Goal: Information Seeking & Learning: Learn about a topic

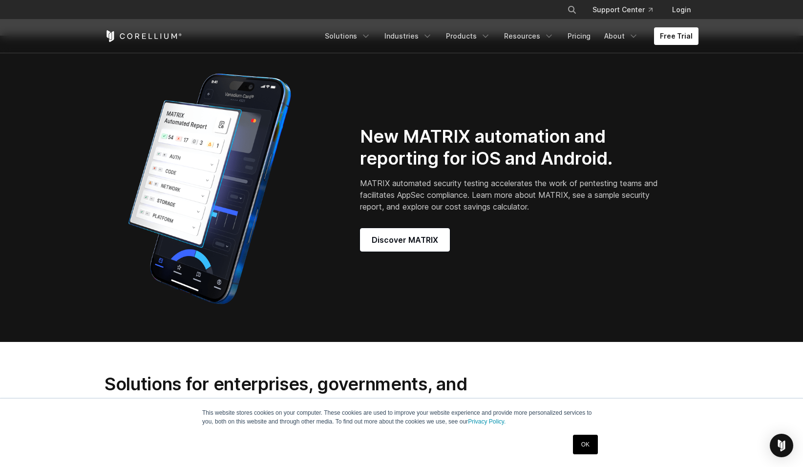
scroll to position [862, 0]
click at [478, 35] on link "Products" at bounding box center [468, 36] width 56 height 18
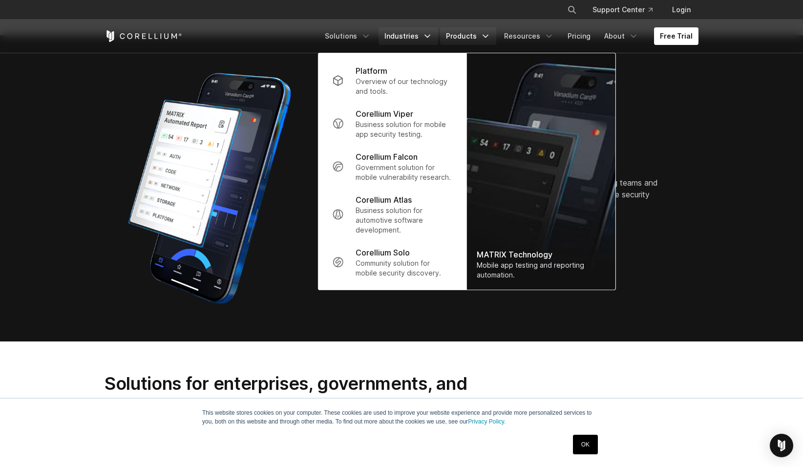
click at [422, 36] on link "Industries" at bounding box center [408, 36] width 60 height 18
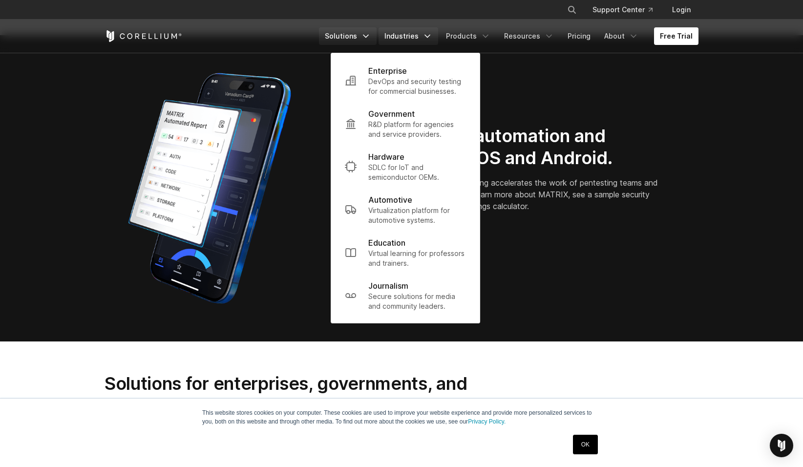
click at [366, 32] on link "Solutions" at bounding box center [348, 36] width 58 height 18
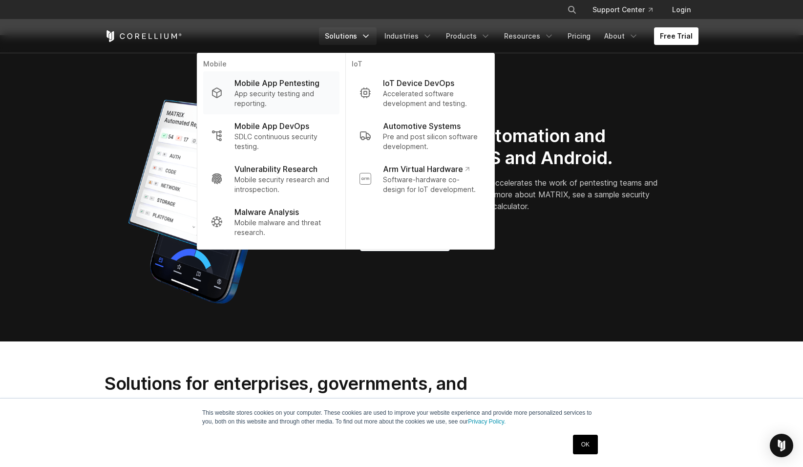
click at [295, 101] on p "App security testing and reporting." at bounding box center [282, 99] width 97 height 20
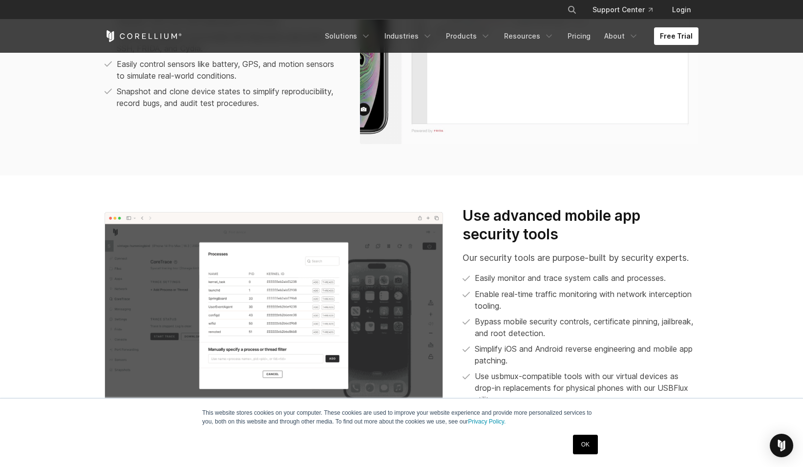
scroll to position [900, 0]
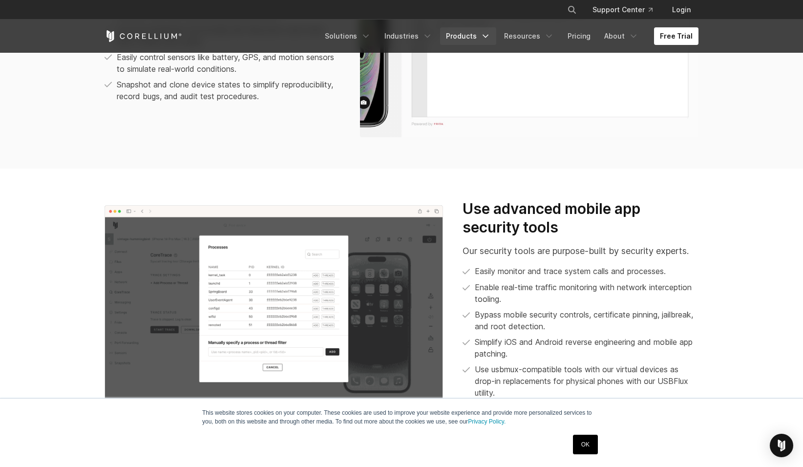
click at [483, 36] on link "Products" at bounding box center [468, 36] width 56 height 18
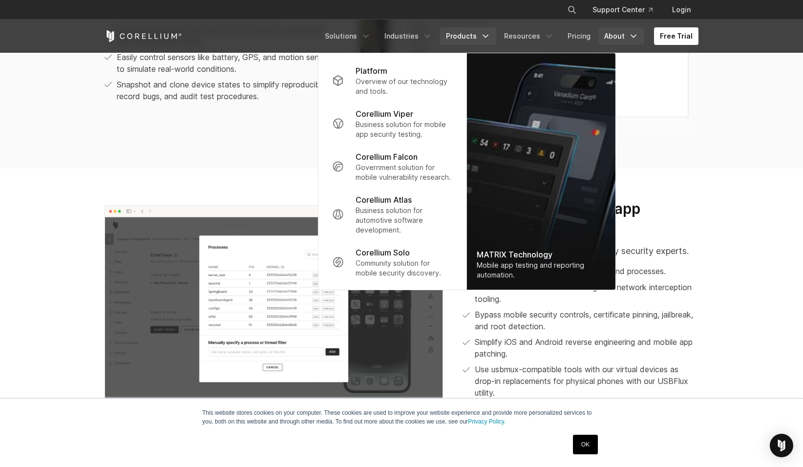
click at [631, 30] on link "About" at bounding box center [621, 36] width 46 height 18
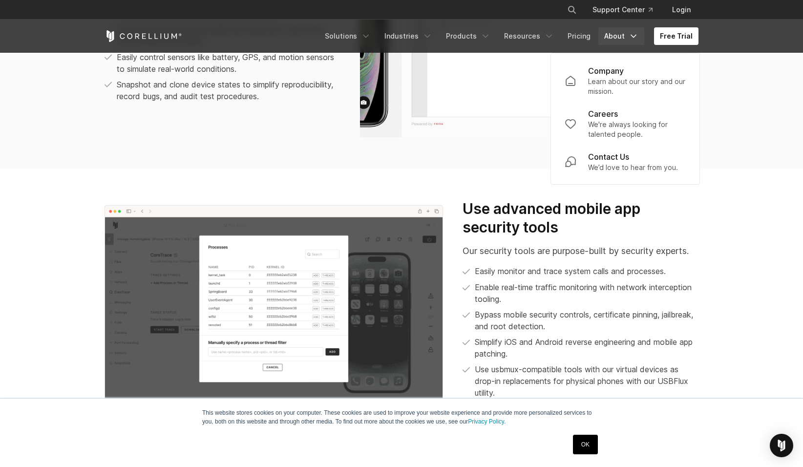
click at [631, 34] on icon "Navigation Menu" at bounding box center [633, 36] width 10 height 10
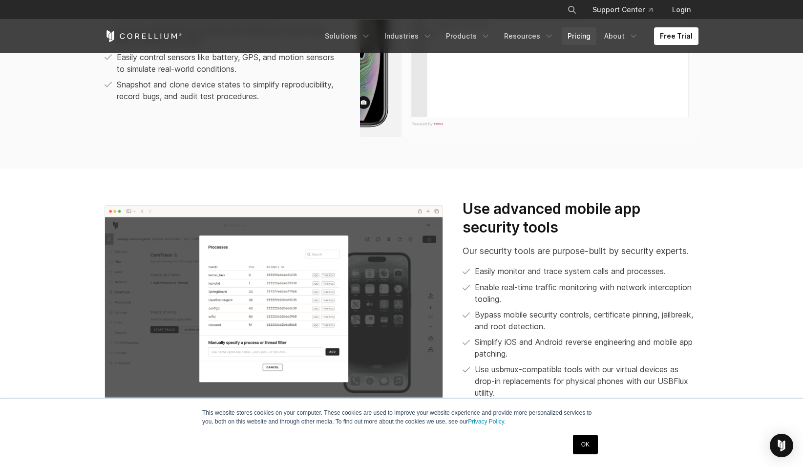
click at [581, 34] on link "Pricing" at bounding box center [578, 36] width 35 height 18
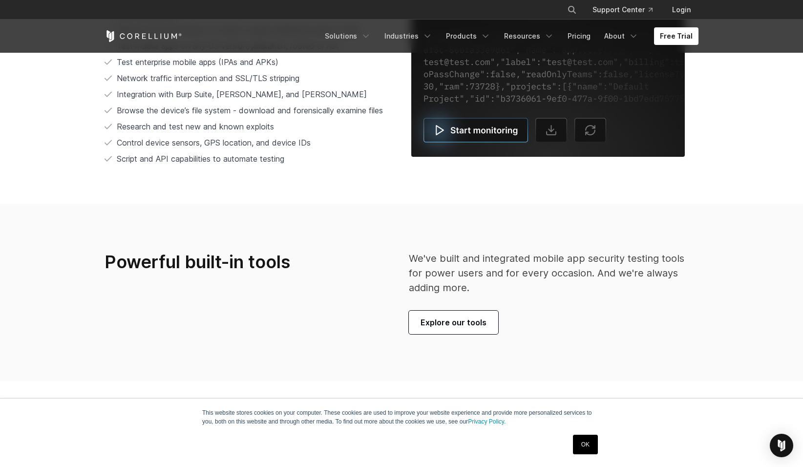
scroll to position [2181, 0]
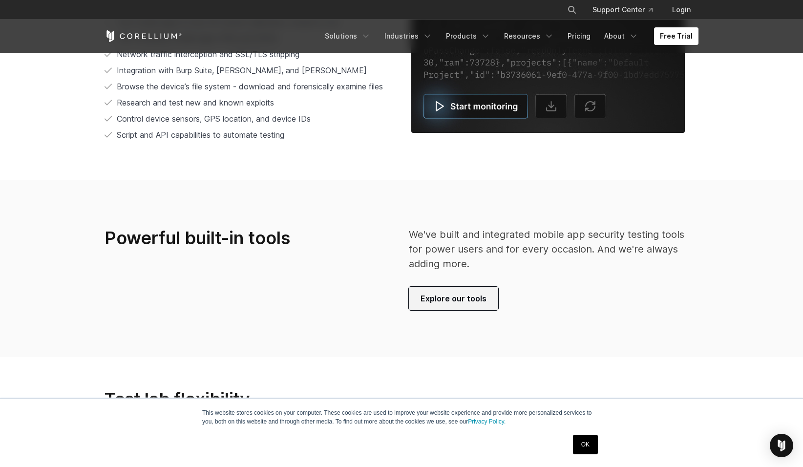
click at [439, 291] on link "Explore our tools" at bounding box center [453, 298] width 89 height 23
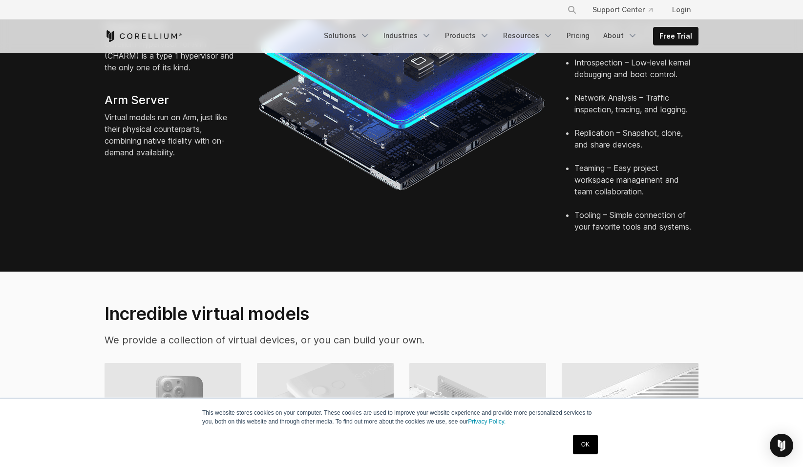
scroll to position [418, 0]
